Goal: Task Accomplishment & Management: Manage account settings

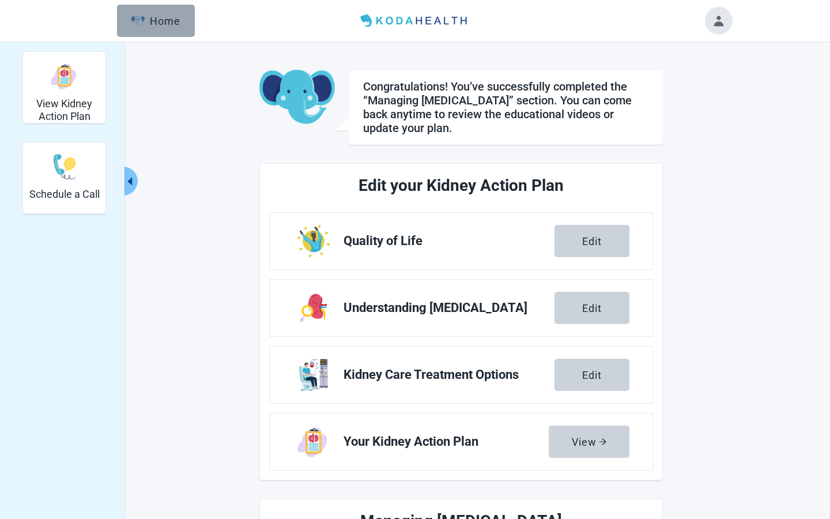
click at [166, 23] on div "Home" at bounding box center [156, 21] width 50 height 12
click at [162, 16] on div "Home" at bounding box center [156, 21] width 50 height 12
click at [186, 205] on div "View Kidney Action Plan Schedule a Call Congratulations! You’ve successfully co…" at bounding box center [415, 467] width 634 height 832
click at [718, 20] on button "Toggle account menu" at bounding box center [719, 21] width 28 height 28
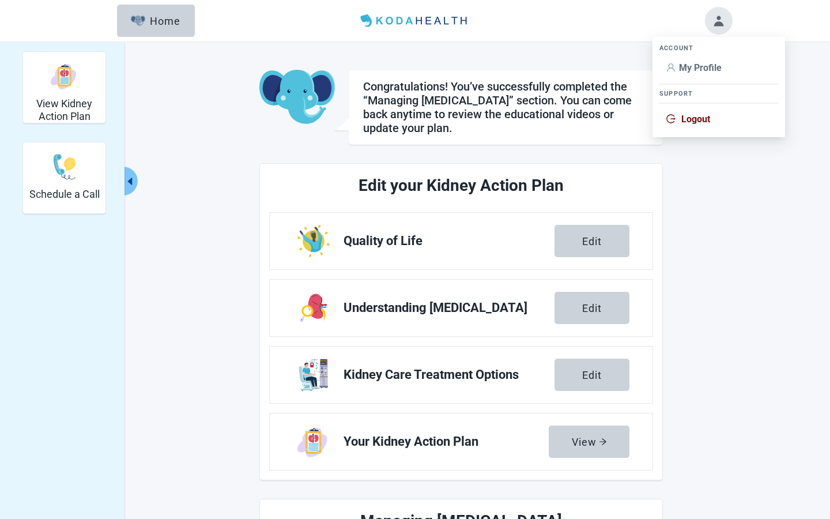
click at [696, 116] on span "Logout" at bounding box center [696, 119] width 29 height 11
